Goal: Task Accomplishment & Management: Use online tool/utility

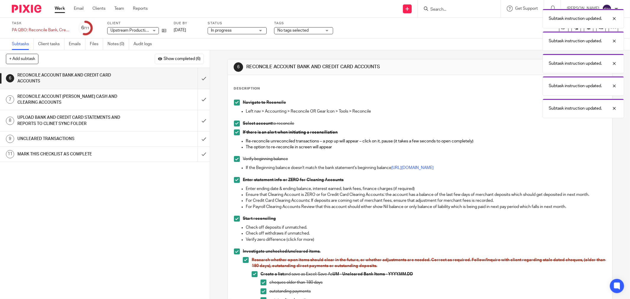
scroll to position [262, 0]
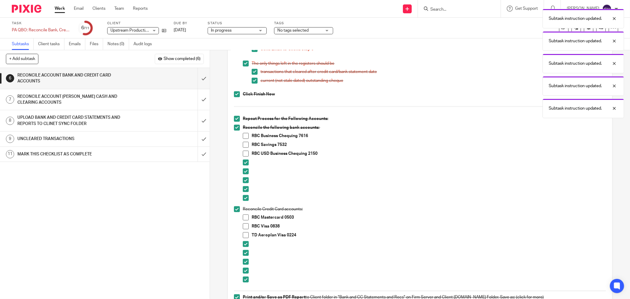
click at [245, 135] on span at bounding box center [246, 136] width 6 height 6
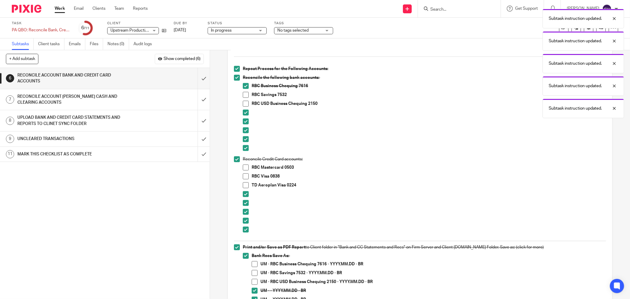
scroll to position [328, 0]
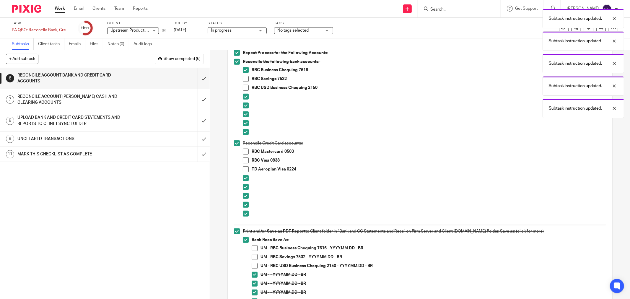
click at [253, 248] on span at bounding box center [255, 248] width 6 height 6
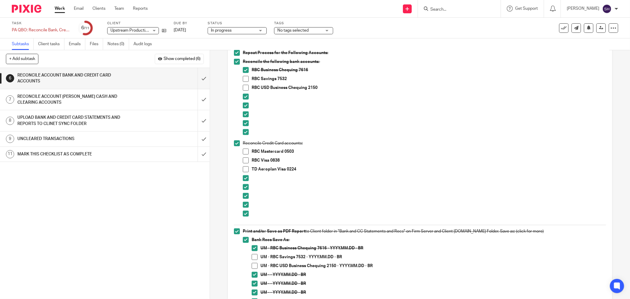
click at [155, 226] on div "1 CLIENT SPECIFIC NOTES - PLEASE REVIEW 2 ADMIN 3 RETRIVE BANK STATEMENTS 4 SEN…" at bounding box center [105, 183] width 210 height 231
click at [243, 87] on span at bounding box center [246, 88] width 6 height 6
click at [253, 265] on span at bounding box center [255, 266] width 6 height 6
drag, startPoint x: 146, startPoint y: 191, endPoint x: 158, endPoint y: 188, distance: 12.1
click at [147, 191] on div "1 CLIENT SPECIFIC NOTES - PLEASE REVIEW 2 ADMIN 3 RETRIVE BANK STATEMENTS 4 SEN…" at bounding box center [105, 183] width 210 height 231
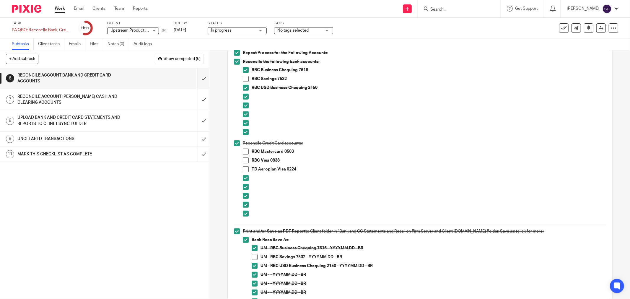
drag, startPoint x: 244, startPoint y: 77, endPoint x: 281, endPoint y: 145, distance: 77.0
click at [244, 78] on span at bounding box center [246, 79] width 6 height 6
click at [253, 256] on span at bounding box center [255, 257] width 6 height 6
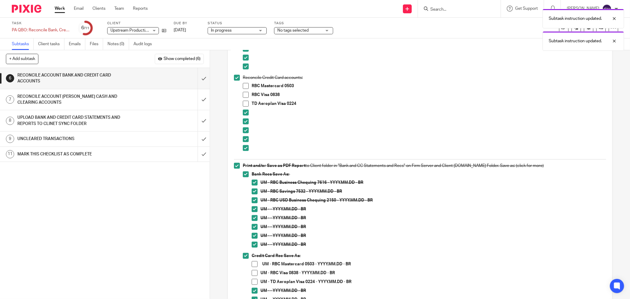
scroll to position [427, 0]
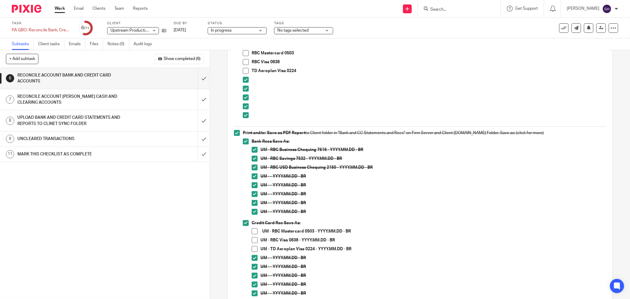
click at [244, 53] on span at bounding box center [246, 53] width 6 height 6
click at [255, 231] on span at bounding box center [255, 231] width 6 height 6
click at [165, 203] on div "1 CLIENT SPECIFIC NOTES - PLEASE REVIEW 2 ADMIN 3 RETRIVE BANK STATEMENTS 4 SEN…" at bounding box center [105, 183] width 210 height 231
click at [244, 63] on span at bounding box center [246, 62] width 6 height 6
click at [252, 240] on span at bounding box center [255, 240] width 6 height 6
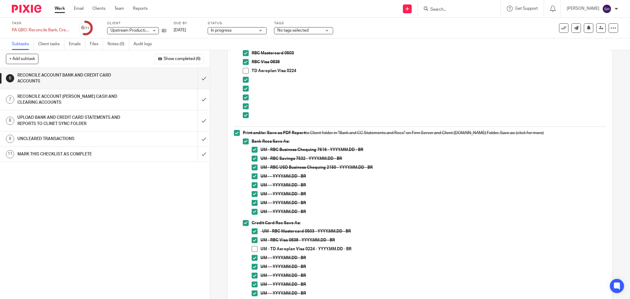
click at [243, 72] on span at bounding box center [246, 71] width 6 height 6
click at [253, 250] on span at bounding box center [255, 249] width 6 height 6
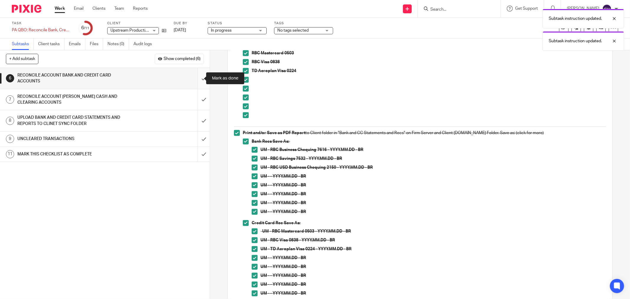
click at [196, 77] on input "submit" at bounding box center [105, 78] width 210 height 21
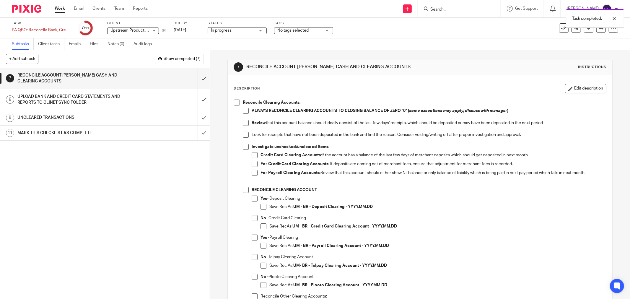
drag, startPoint x: 235, startPoint y: 102, endPoint x: 240, endPoint y: 108, distance: 7.8
click at [236, 102] on span at bounding box center [237, 103] width 6 height 6
click at [243, 111] on span at bounding box center [246, 111] width 6 height 6
click at [245, 121] on span at bounding box center [246, 123] width 6 height 6
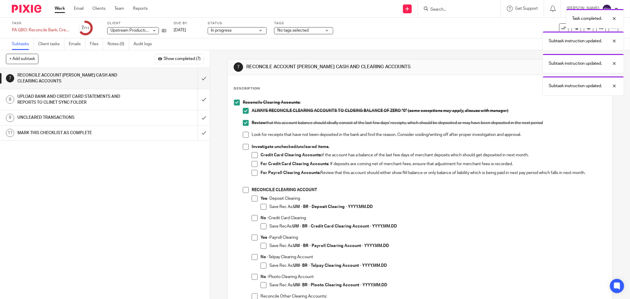
click at [244, 134] on span at bounding box center [246, 135] width 6 height 6
drag, startPoint x: 243, startPoint y: 145, endPoint x: 249, endPoint y: 150, distance: 8.0
click at [243, 146] on span at bounding box center [246, 147] width 6 height 6
drag, startPoint x: 253, startPoint y: 154, endPoint x: 252, endPoint y: 164, distance: 9.5
click at [253, 154] on span at bounding box center [255, 155] width 6 height 6
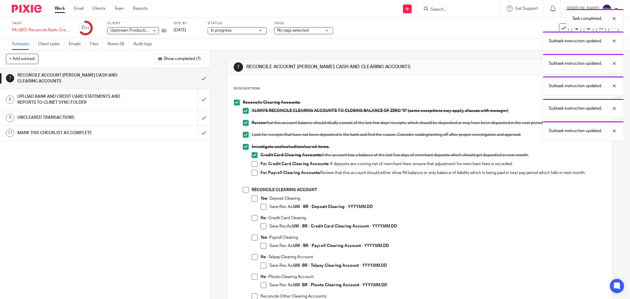
click at [252, 164] on span at bounding box center [255, 164] width 6 height 6
click at [254, 174] on span at bounding box center [255, 173] width 6 height 6
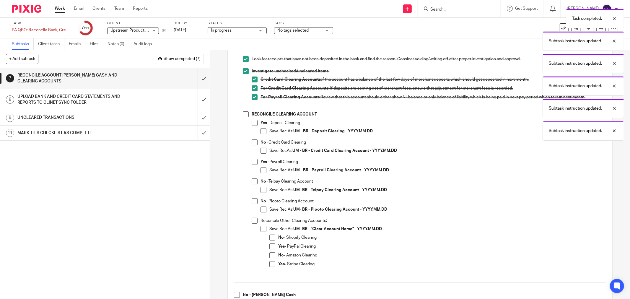
scroll to position [98, 0]
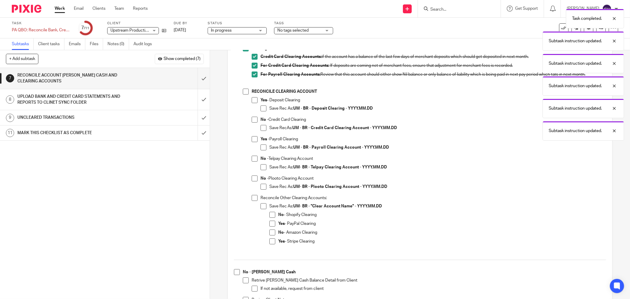
click at [244, 92] on span at bounding box center [246, 92] width 6 height 6
drag, startPoint x: 250, startPoint y: 120, endPoint x: 258, endPoint y: 124, distance: 8.7
click at [252, 120] on span at bounding box center [255, 120] width 6 height 6
drag, startPoint x: 259, startPoint y: 126, endPoint x: 258, endPoint y: 147, distance: 20.8
click at [261, 127] on span at bounding box center [264, 128] width 6 height 6
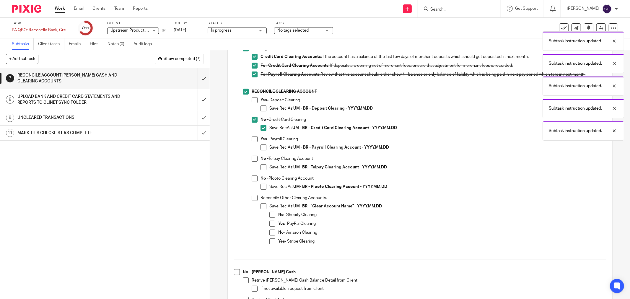
click at [253, 158] on span at bounding box center [255, 159] width 6 height 6
click at [261, 166] on span at bounding box center [264, 167] width 6 height 6
click at [252, 178] on span at bounding box center [255, 178] width 6 height 6
click at [263, 188] on span at bounding box center [264, 187] width 6 height 6
click at [253, 200] on span at bounding box center [255, 198] width 6 height 6
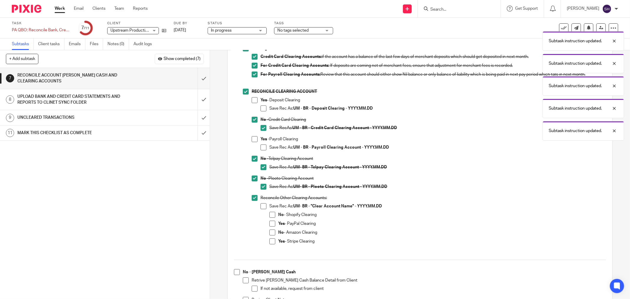
click at [258, 205] on li "Reconcile Other Clearing Accounts: Save Rec As: UM- BR - "Clear Account Name" -…" at bounding box center [429, 223] width 354 height 57
click at [261, 208] on span at bounding box center [264, 206] width 6 height 6
click at [266, 213] on li "Save Rec As: UM- BR - "Clear Account Name" - YYYY.MM.DD No - Shopify Clearing Y…" at bounding box center [434, 226] width 346 height 46
click at [270, 213] on span at bounding box center [272, 215] width 6 height 6
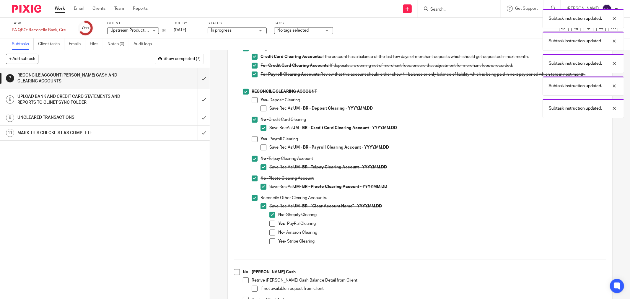
click at [270, 230] on span at bounding box center [272, 233] width 6 height 6
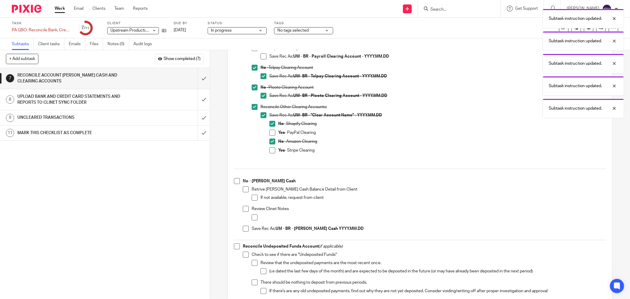
scroll to position [197, 0]
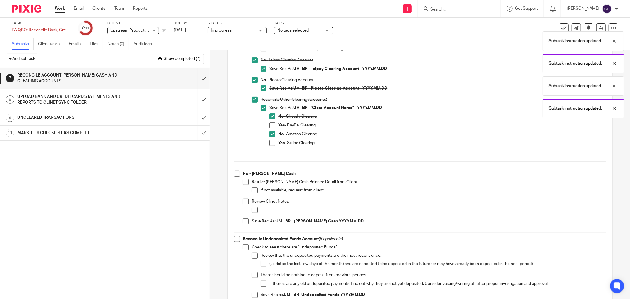
drag, startPoint x: 235, startPoint y: 172, endPoint x: 245, endPoint y: 182, distance: 14.2
click at [236, 173] on span at bounding box center [237, 174] width 6 height 6
click at [246, 183] on span at bounding box center [246, 182] width 6 height 6
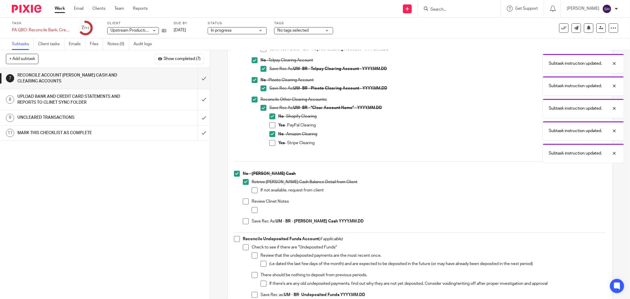
click at [252, 187] on span at bounding box center [255, 190] width 6 height 6
click at [243, 199] on ul "Retrive Petty Cash Balance Detail from Client If not available, request from cl…" at bounding box center [424, 203] width 363 height 48
click at [245, 202] on span at bounding box center [246, 202] width 6 height 6
drag, startPoint x: 250, startPoint y: 208, endPoint x: 245, endPoint y: 218, distance: 11.2
click at [252, 208] on span at bounding box center [255, 210] width 6 height 6
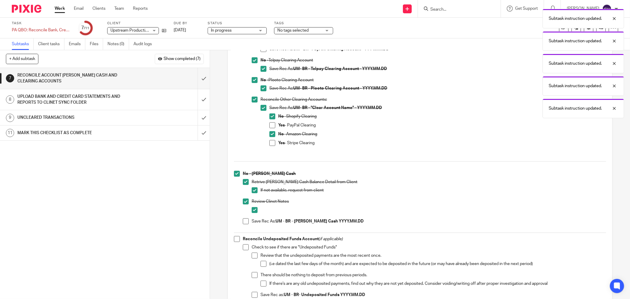
click at [245, 219] on span at bounding box center [246, 221] width 6 height 6
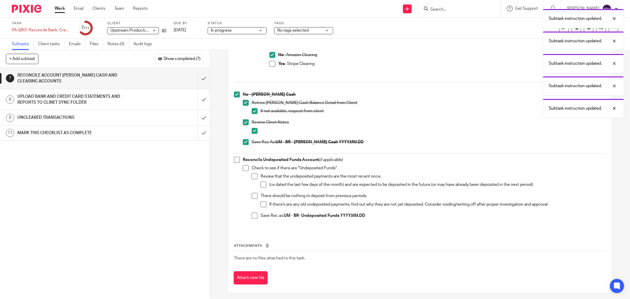
scroll to position [279, 0]
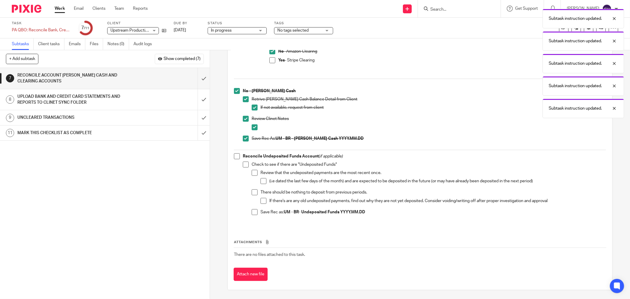
click at [235, 157] on span at bounding box center [237, 156] width 6 height 6
drag, startPoint x: 242, startPoint y: 163, endPoint x: 247, endPoint y: 169, distance: 7.6
click at [243, 164] on span at bounding box center [246, 165] width 6 height 6
drag, startPoint x: 249, startPoint y: 171, endPoint x: 253, endPoint y: 173, distance: 4.1
click at [250, 171] on li "Check to see if there are "Undeposited Funds" Review that the undeposited payme…" at bounding box center [424, 191] width 363 height 59
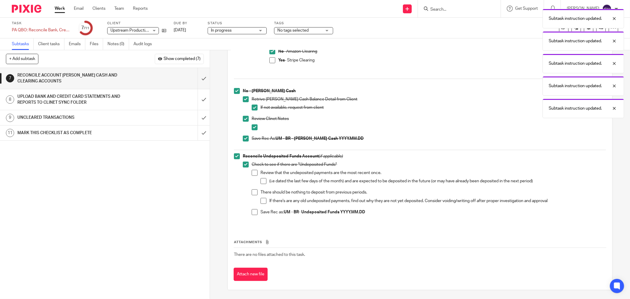
drag, startPoint x: 253, startPoint y: 173, endPoint x: 259, endPoint y: 181, distance: 9.9
click at [253, 173] on span at bounding box center [255, 173] width 6 height 6
click at [253, 193] on span at bounding box center [255, 192] width 6 height 6
click at [261, 200] on span at bounding box center [264, 201] width 6 height 6
click at [252, 210] on span at bounding box center [255, 212] width 6 height 6
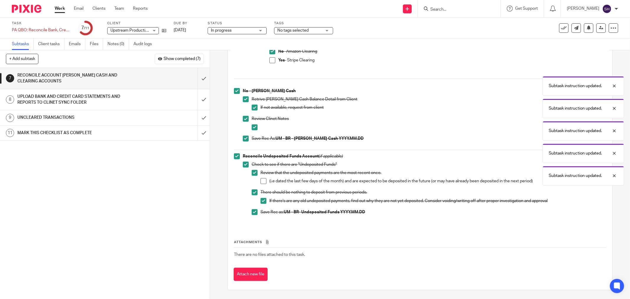
click at [261, 180] on span at bounding box center [264, 181] width 6 height 6
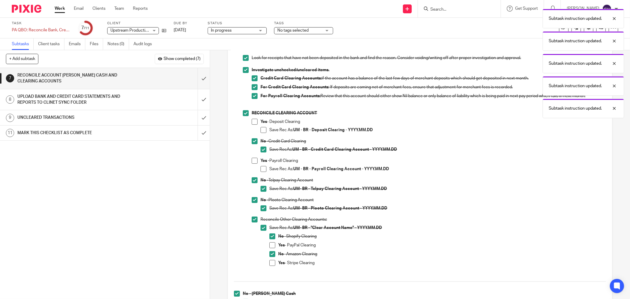
scroll to position [83, 0]
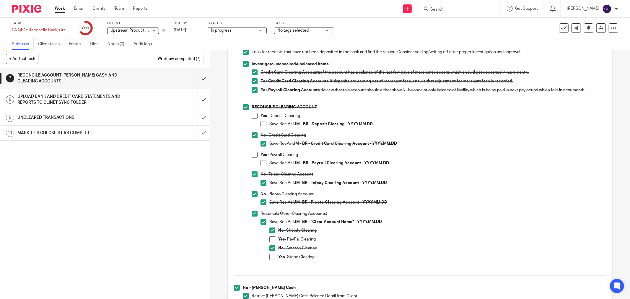
drag, startPoint x: 252, startPoint y: 117, endPoint x: 256, endPoint y: 118, distance: 4.0
click at [253, 117] on span at bounding box center [255, 116] width 6 height 6
click at [262, 123] on span at bounding box center [264, 124] width 6 height 6
drag, startPoint x: 252, startPoint y: 154, endPoint x: 254, endPoint y: 157, distance: 3.6
click at [253, 155] on span at bounding box center [255, 155] width 6 height 6
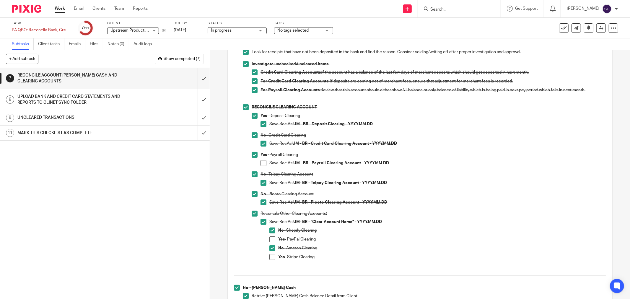
click at [261, 163] on span at bounding box center [264, 163] width 6 height 6
click at [273, 241] on span at bounding box center [272, 239] width 6 height 6
click at [272, 255] on span at bounding box center [272, 257] width 6 height 6
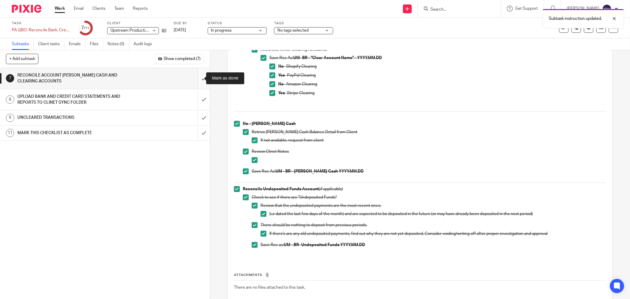
click at [196, 76] on input "submit" at bounding box center [105, 78] width 210 height 21
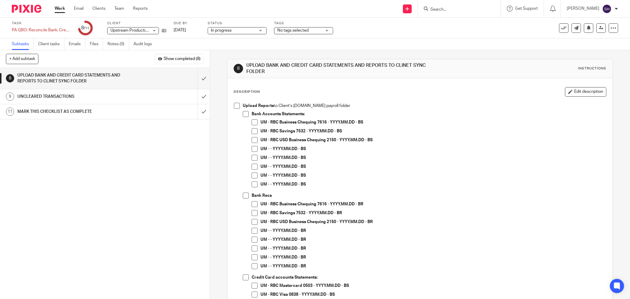
drag, startPoint x: 235, startPoint y: 105, endPoint x: 240, endPoint y: 111, distance: 7.7
click at [235, 107] on span at bounding box center [237, 106] width 6 height 6
drag, startPoint x: 242, startPoint y: 113, endPoint x: 247, endPoint y: 116, distance: 5.9
click at [243, 113] on span at bounding box center [246, 114] width 6 height 6
click at [252, 122] on span at bounding box center [255, 122] width 6 height 6
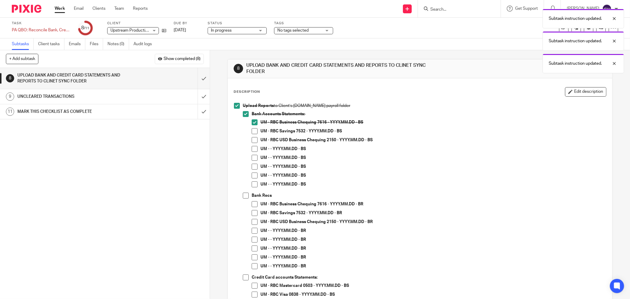
click at [253, 131] on span at bounding box center [255, 131] width 6 height 6
click at [253, 139] on span at bounding box center [255, 140] width 6 height 6
click at [253, 148] on span at bounding box center [255, 149] width 6 height 6
click at [252, 157] on span at bounding box center [255, 158] width 6 height 6
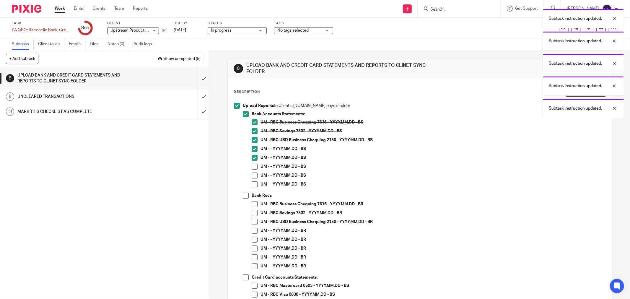
click at [252, 167] on span at bounding box center [255, 167] width 6 height 6
click at [252, 176] on span at bounding box center [255, 176] width 6 height 6
click at [252, 185] on span at bounding box center [255, 184] width 6 height 6
drag, startPoint x: 243, startPoint y: 196, endPoint x: 254, endPoint y: 206, distance: 14.5
click at [243, 197] on span at bounding box center [246, 196] width 6 height 6
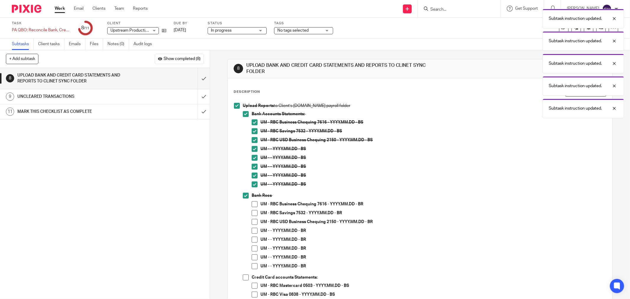
click at [255, 208] on li "UM - RBC Business Chequing 7616 - YYYY.MM.DD - BR" at bounding box center [429, 205] width 354 height 9
click at [253, 201] on span at bounding box center [255, 204] width 6 height 6
drag, startPoint x: 253, startPoint y: 211, endPoint x: 250, endPoint y: 221, distance: 10.5
click at [253, 211] on span at bounding box center [255, 213] width 6 height 6
drag, startPoint x: 250, startPoint y: 221, endPoint x: 251, endPoint y: 225, distance: 3.7
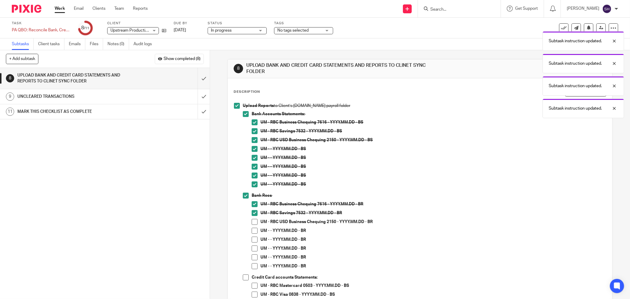
click at [252, 222] on span at bounding box center [255, 222] width 6 height 6
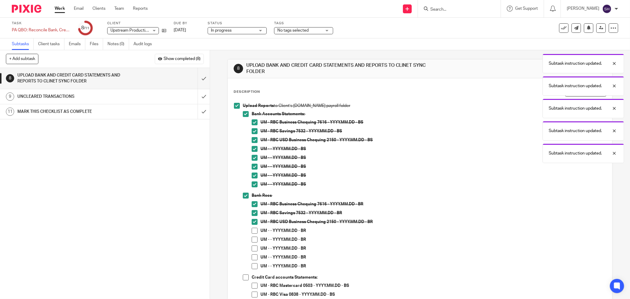
click at [253, 230] on span at bounding box center [255, 231] width 6 height 6
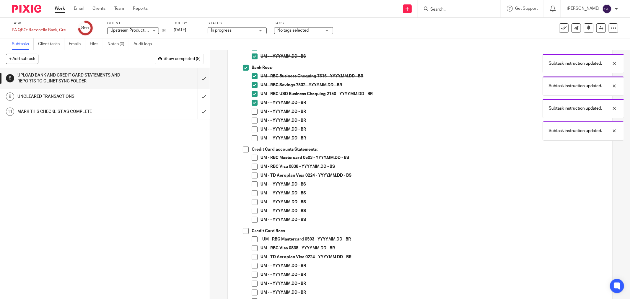
scroll to position [131, 0]
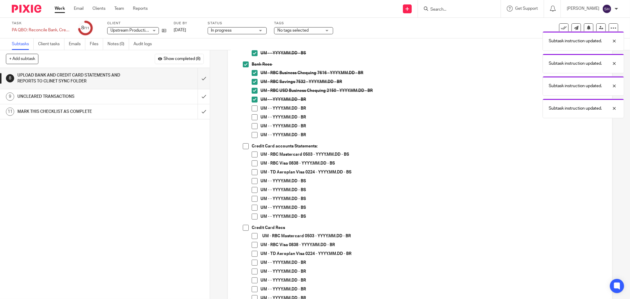
drag, startPoint x: 253, startPoint y: 106, endPoint x: 253, endPoint y: 114, distance: 8.3
click at [253, 107] on span at bounding box center [255, 108] width 6 height 6
click at [253, 116] on span at bounding box center [255, 117] width 6 height 6
drag, startPoint x: 253, startPoint y: 125, endPoint x: 251, endPoint y: 134, distance: 9.6
click at [253, 125] on span at bounding box center [255, 126] width 6 height 6
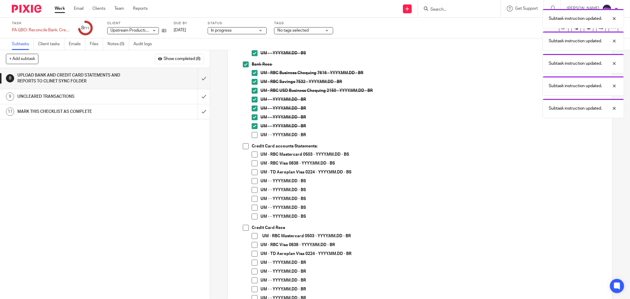
click at [252, 135] on span at bounding box center [255, 135] width 6 height 6
drag, startPoint x: 247, startPoint y: 145, endPoint x: 251, endPoint y: 152, distance: 7.6
click at [247, 146] on span at bounding box center [246, 146] width 6 height 6
click at [252, 154] on span at bounding box center [255, 155] width 6 height 6
drag, startPoint x: 252, startPoint y: 162, endPoint x: 253, endPoint y: 169, distance: 7.1
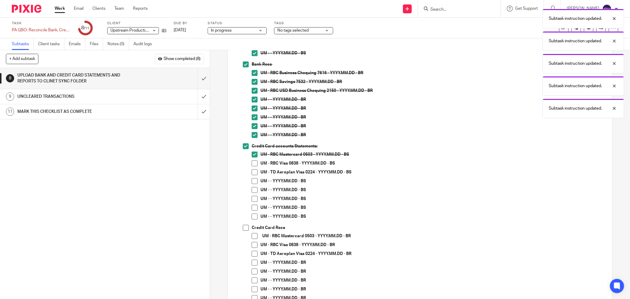
click at [252, 162] on span at bounding box center [255, 163] width 6 height 6
drag, startPoint x: 253, startPoint y: 170, endPoint x: 253, endPoint y: 180, distance: 10.3
click at [253, 170] on span at bounding box center [255, 172] width 6 height 6
click at [253, 183] on span at bounding box center [255, 181] width 6 height 6
click at [253, 188] on span at bounding box center [255, 190] width 6 height 6
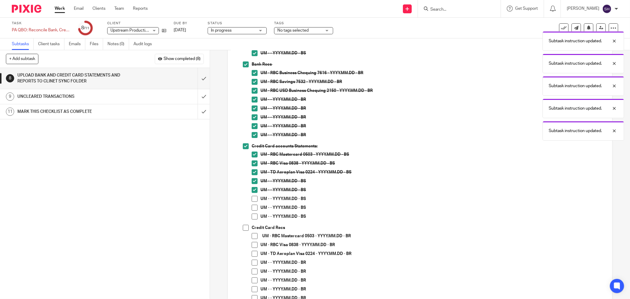
click at [252, 198] on span at bounding box center [255, 199] width 6 height 6
click at [252, 208] on span at bounding box center [255, 208] width 6 height 6
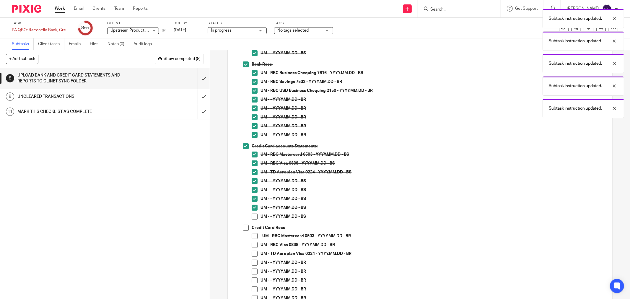
drag, startPoint x: 250, startPoint y: 217, endPoint x: 246, endPoint y: 227, distance: 10.9
click at [252, 217] on span at bounding box center [255, 217] width 6 height 6
click at [244, 229] on span at bounding box center [246, 228] width 6 height 6
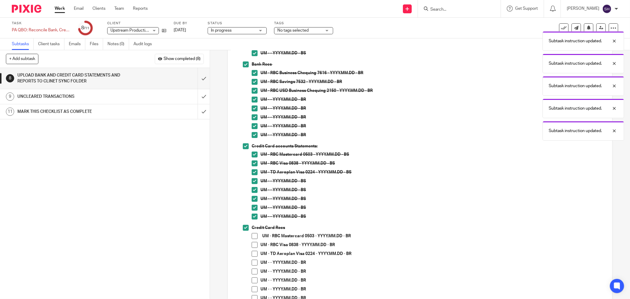
drag, startPoint x: 250, startPoint y: 237, endPoint x: 251, endPoint y: 242, distance: 5.0
click at [252, 238] on span at bounding box center [255, 236] width 6 height 6
click at [253, 245] on span at bounding box center [255, 245] width 6 height 6
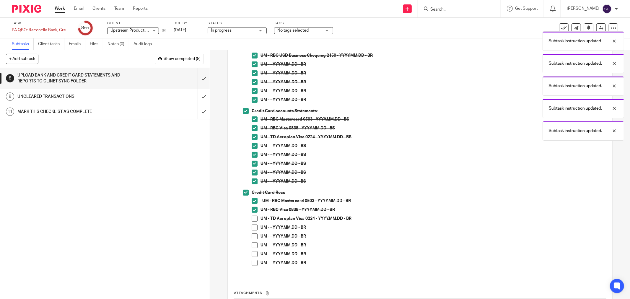
scroll to position [217, 0]
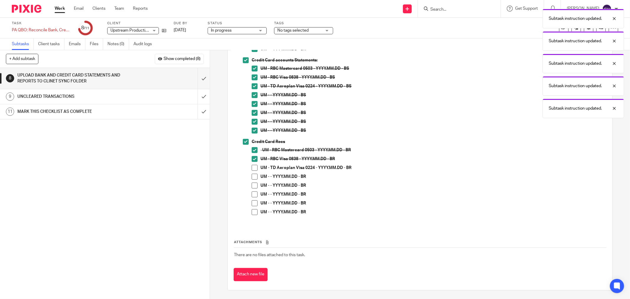
click at [255, 168] on span at bounding box center [255, 168] width 6 height 6
drag, startPoint x: 254, startPoint y: 176, endPoint x: 250, endPoint y: 187, distance: 11.7
click at [254, 177] on span at bounding box center [255, 177] width 6 height 6
click at [252, 187] on span at bounding box center [255, 186] width 6 height 6
click at [252, 193] on span at bounding box center [255, 194] width 6 height 6
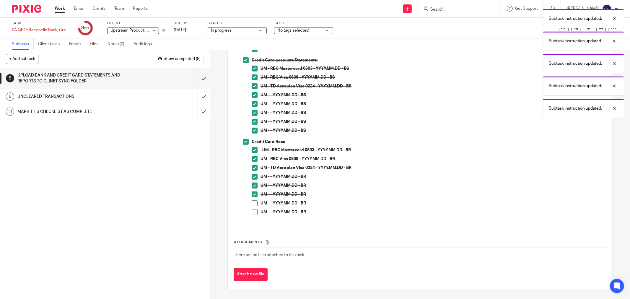
click at [252, 200] on span at bounding box center [255, 203] width 6 height 6
drag, startPoint x: 252, startPoint y: 208, endPoint x: 230, endPoint y: 195, distance: 25.6
click at [252, 208] on li "UM - - YYYY.MM.DD - BR" at bounding box center [429, 204] width 354 height 9
click at [252, 213] on span at bounding box center [255, 212] width 6 height 6
click at [198, 79] on input "submit" at bounding box center [105, 78] width 210 height 21
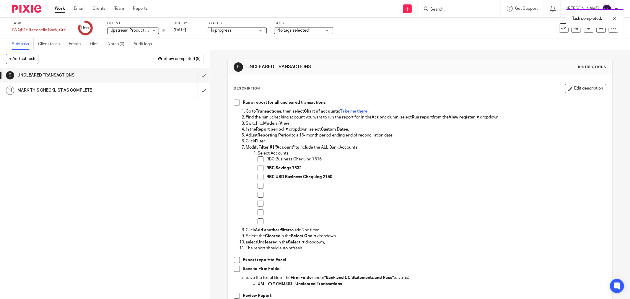
drag, startPoint x: 237, startPoint y: 103, endPoint x: 397, endPoint y: 103, distance: 160.1
click at [237, 103] on span at bounding box center [237, 103] width 6 height 6
click at [255, 158] on ol "Select Accounts: RBC Business Chequing 7616 RBC Savings 7532 RBC USD Business C…" at bounding box center [426, 188] width 360 height 77
click at [258, 160] on span at bounding box center [261, 159] width 6 height 6
click at [258, 170] on span at bounding box center [261, 168] width 6 height 6
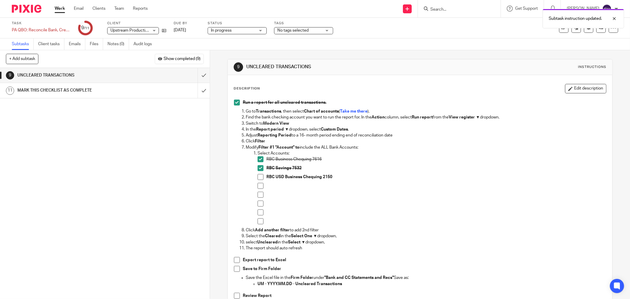
drag, startPoint x: 260, startPoint y: 178, endPoint x: 259, endPoint y: 184, distance: 6.0
click at [260, 179] on span at bounding box center [261, 177] width 6 height 6
drag, startPoint x: 258, startPoint y: 188, endPoint x: 258, endPoint y: 194, distance: 6.2
click at [258, 188] on span at bounding box center [261, 186] width 6 height 6
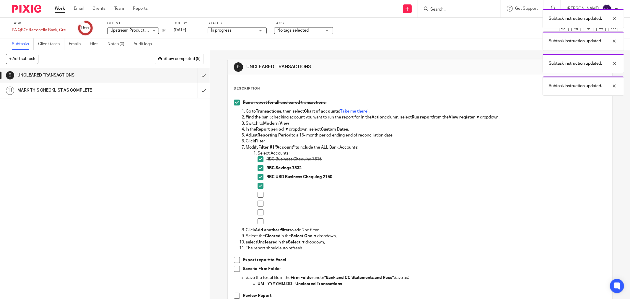
drag, startPoint x: 258, startPoint y: 196, endPoint x: 257, endPoint y: 202, distance: 5.9
click at [258, 196] on span at bounding box center [261, 195] width 6 height 6
click at [258, 203] on span at bounding box center [261, 204] width 6 height 6
drag, startPoint x: 260, startPoint y: 210, endPoint x: 258, endPoint y: 219, distance: 9.3
click at [260, 210] on span at bounding box center [261, 212] width 6 height 6
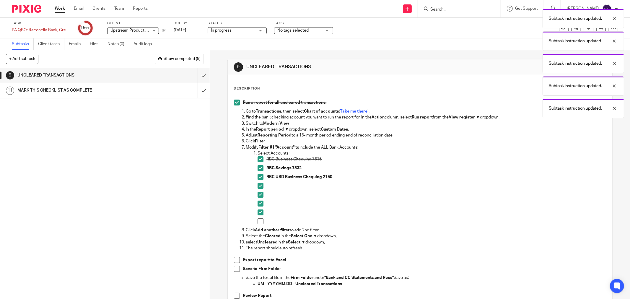
click at [258, 219] on span at bounding box center [261, 221] width 6 height 6
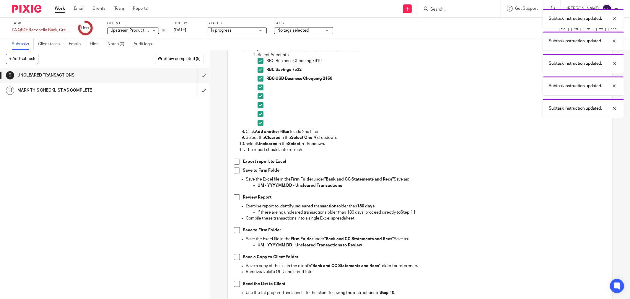
drag, startPoint x: 235, startPoint y: 162, endPoint x: 237, endPoint y: 172, distance: 10.3
click at [235, 163] on span at bounding box center [237, 162] width 6 height 6
drag, startPoint x: 237, startPoint y: 172, endPoint x: 236, endPoint y: 179, distance: 7.2
click at [237, 172] on span at bounding box center [237, 170] width 6 height 6
click at [234, 199] on li "Review Report" at bounding box center [420, 198] width 372 height 9
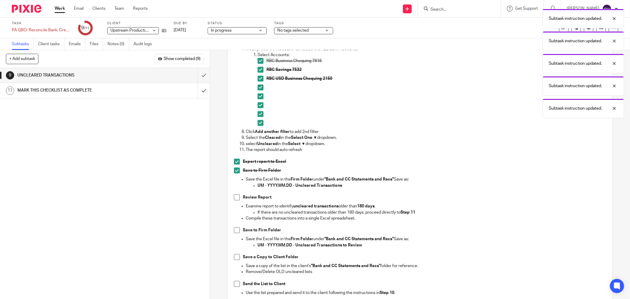
click at [234, 199] on span at bounding box center [237, 197] width 6 height 6
click at [236, 230] on span at bounding box center [237, 230] width 6 height 6
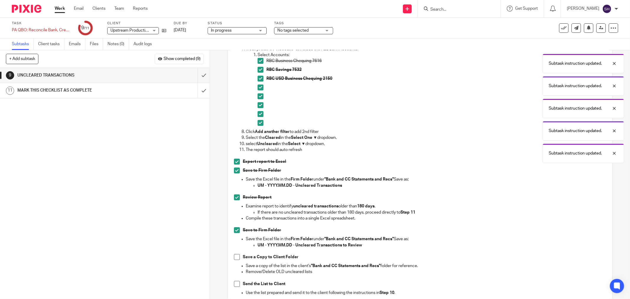
click at [238, 255] on li "Save a Copy to Client Folder" at bounding box center [420, 258] width 372 height 9
drag, startPoint x: 237, startPoint y: 256, endPoint x: 238, endPoint y: 263, distance: 7.1
click at [237, 256] on span at bounding box center [237, 257] width 6 height 6
drag, startPoint x: 236, startPoint y: 283, endPoint x: 236, endPoint y: 280, distance: 3.3
click at [235, 283] on span at bounding box center [237, 284] width 6 height 6
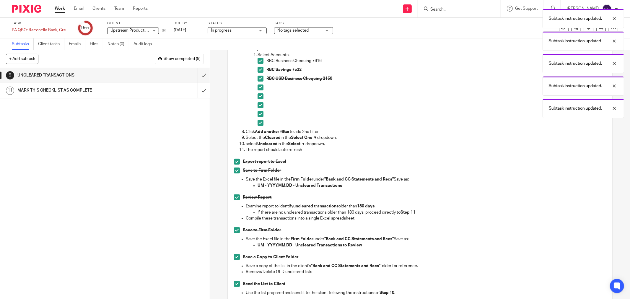
scroll to position [183, 0]
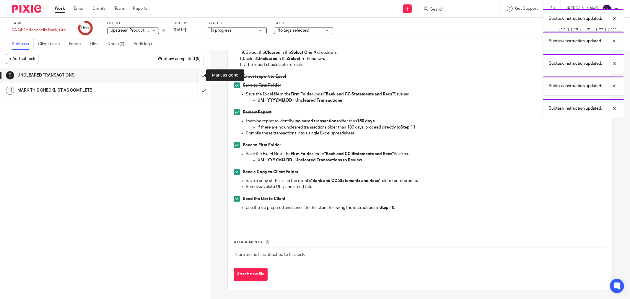
click at [200, 77] on input "submit" at bounding box center [105, 75] width 210 height 15
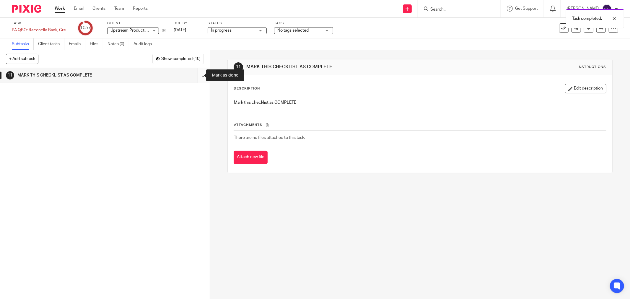
click at [199, 78] on input "submit" at bounding box center [105, 75] width 210 height 15
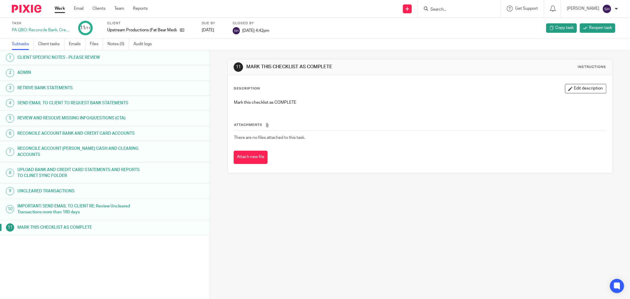
click at [61, 7] on link "Work" at bounding box center [60, 9] width 10 height 6
